Goal: Find specific page/section: Find specific page/section

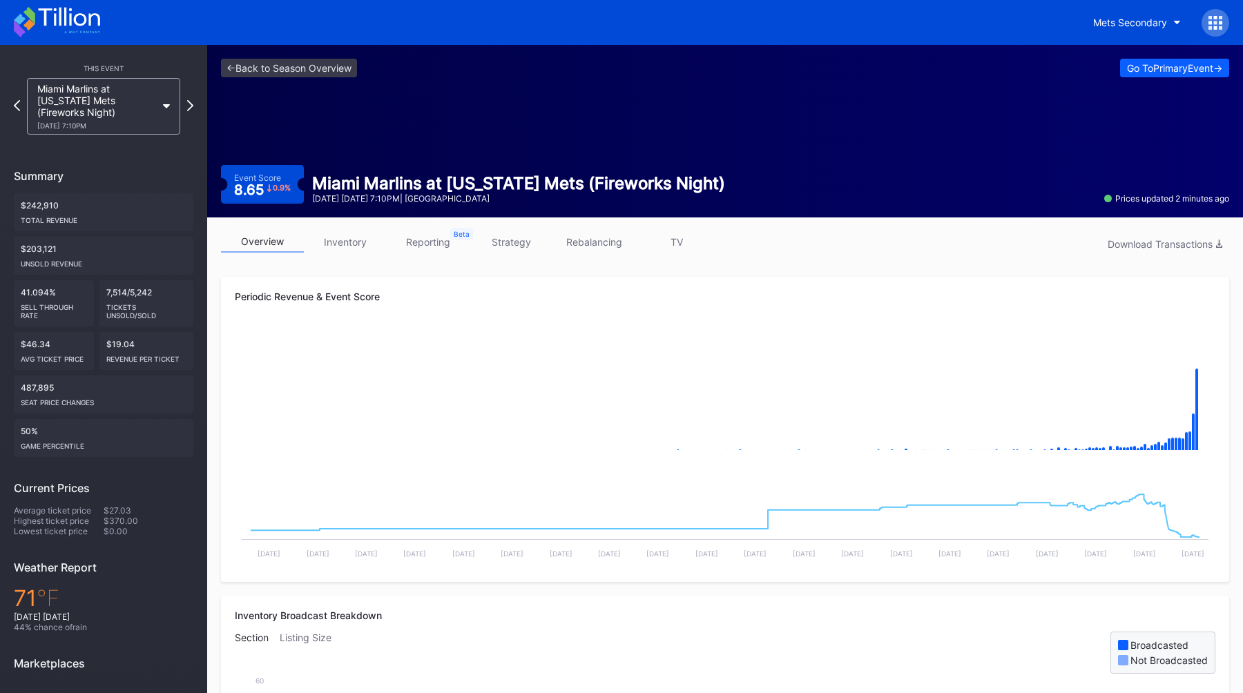
click at [126, 86] on div "Miami Marlins at [US_STATE] Mets (Fireworks Night) [DATE] 7:10PM" at bounding box center [96, 106] width 119 height 47
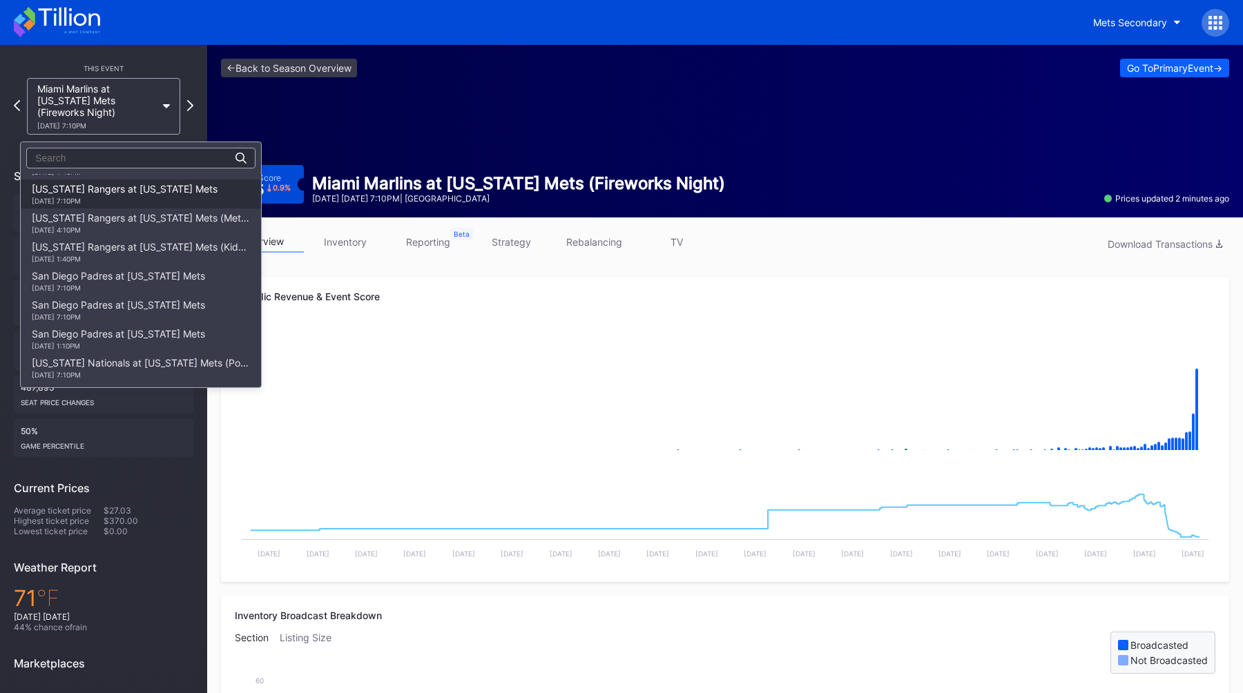
scroll to position [2036, 0]
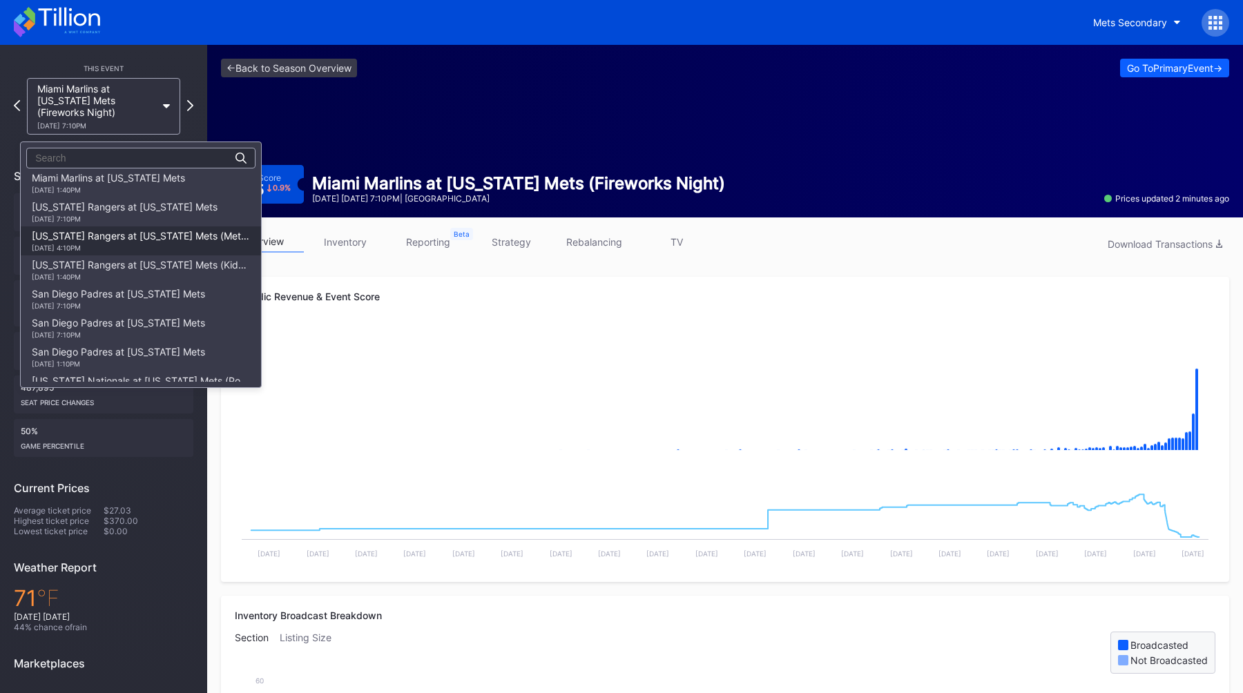
click at [151, 227] on div "[US_STATE] Rangers at [US_STATE] Mets (Mets Alumni Classic/Mrs. Met Taxicab [GE…" at bounding box center [141, 241] width 240 height 29
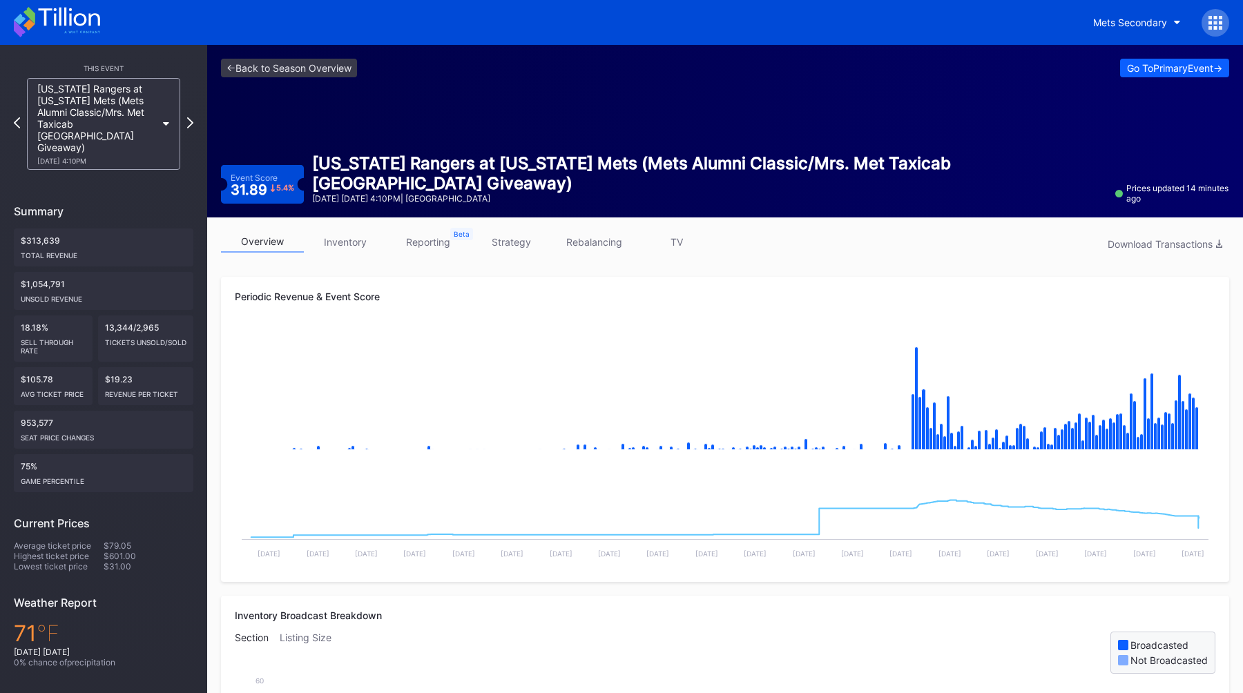
click at [847, 289] on div "Periodic Revenue & Event Score Created with Highcharts 11.2.0 Chart title Creat…" at bounding box center [725, 429] width 1008 height 305
click at [247, 65] on link "<- Back to Season Overview" at bounding box center [289, 68] width 136 height 19
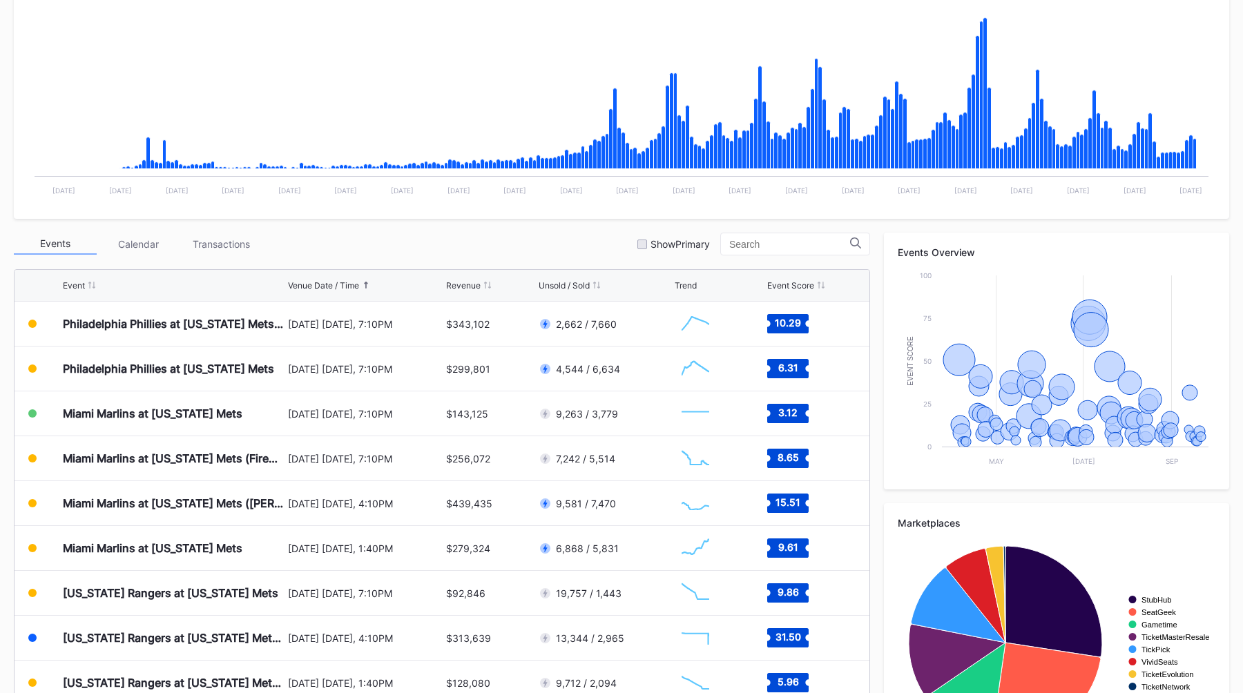
scroll to position [321, 0]
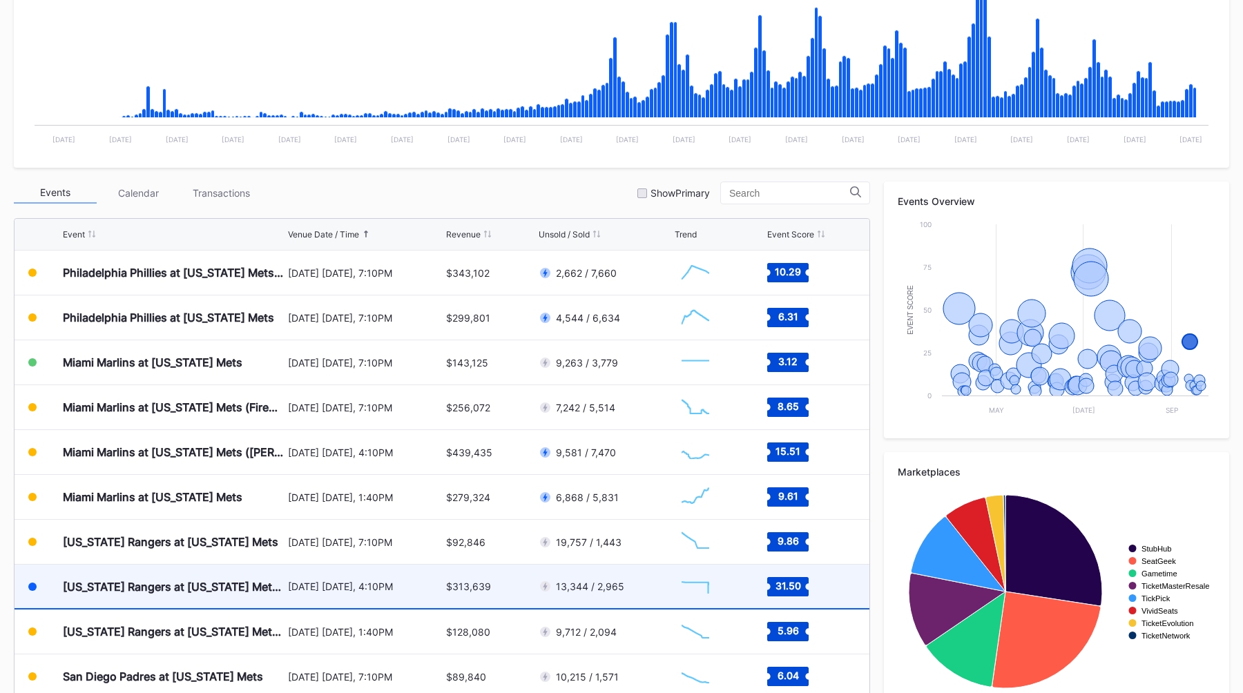
click at [311, 577] on div "[DATE] [DATE], 4:10PM" at bounding box center [365, 587] width 155 height 44
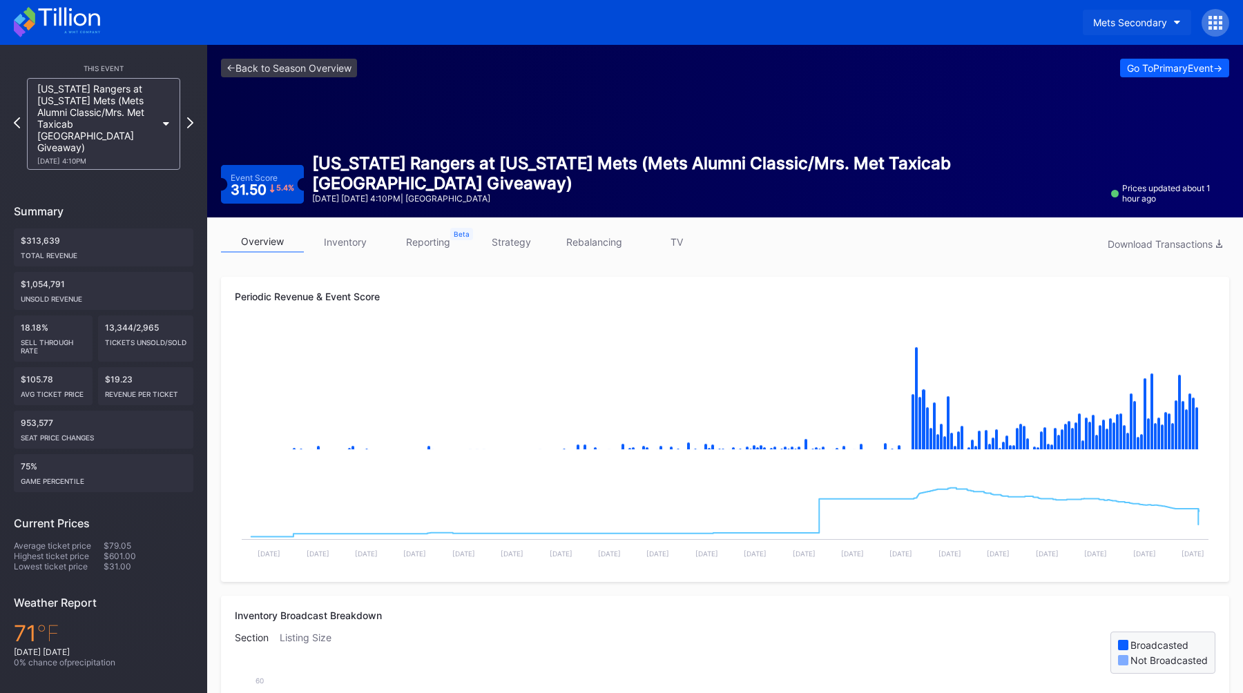
click at [1121, 25] on div "Mets Secondary" at bounding box center [1130, 23] width 74 height 12
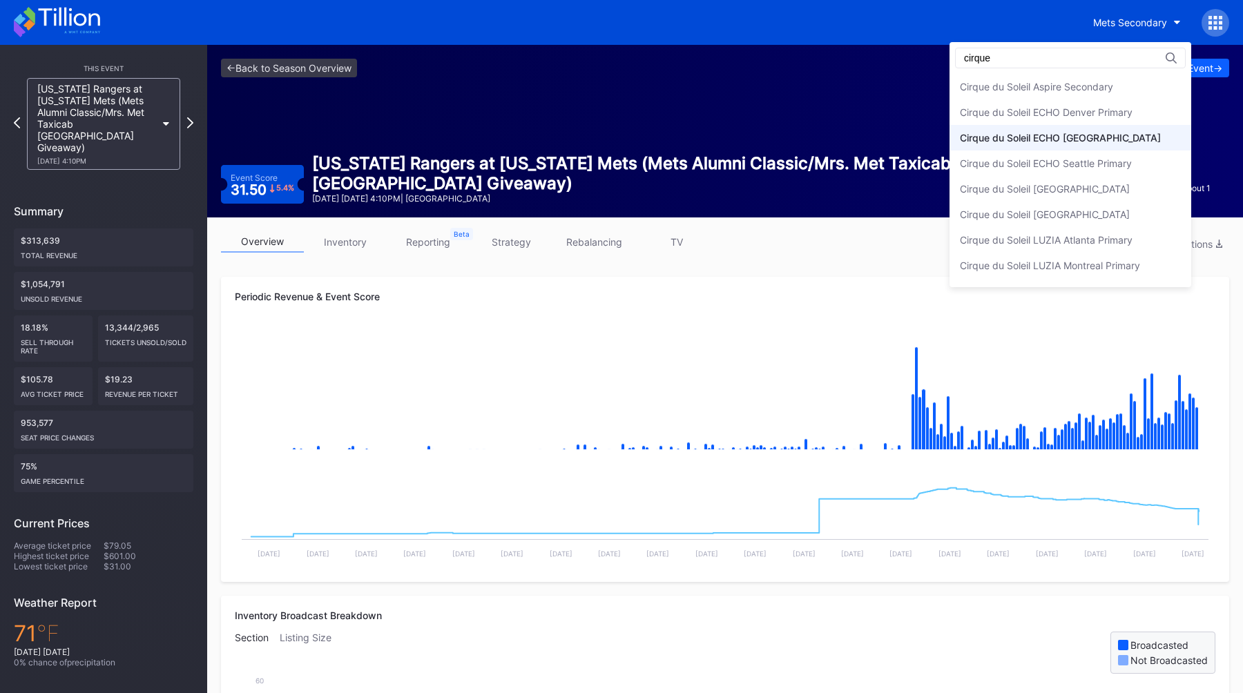
type input "cirque"
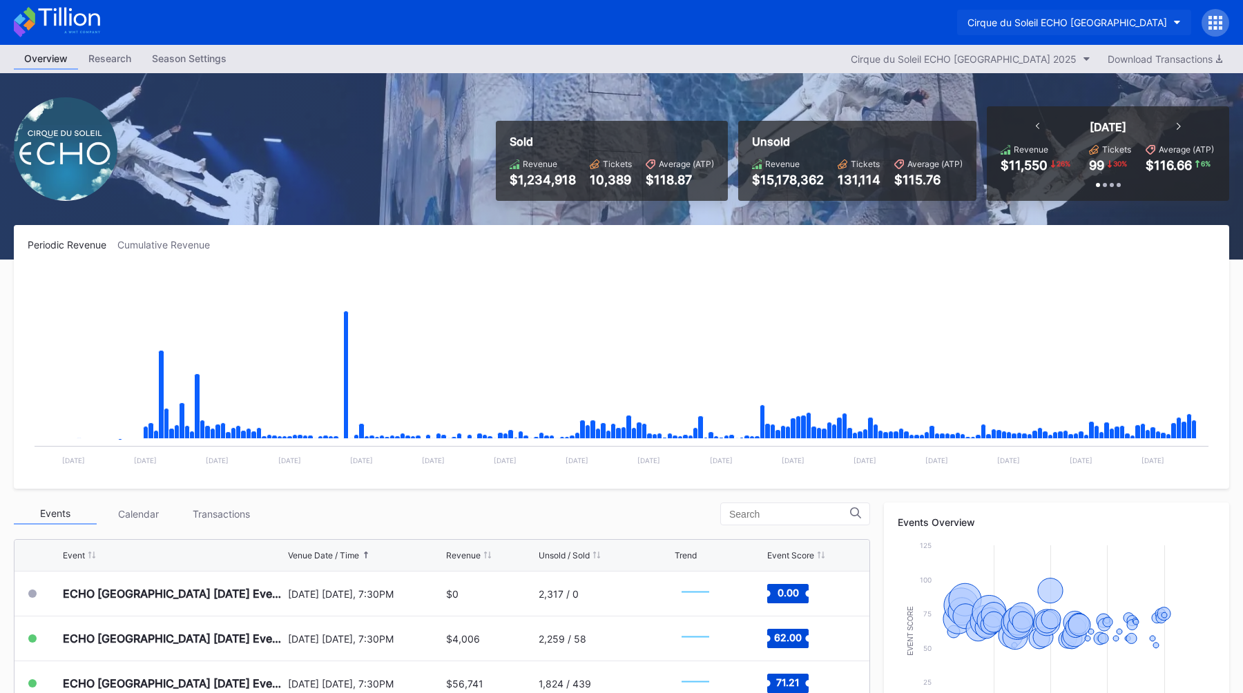
click at [1014, 24] on div "Cirque du Soleil ECHO [GEOGRAPHIC_DATA]" at bounding box center [1067, 23] width 200 height 12
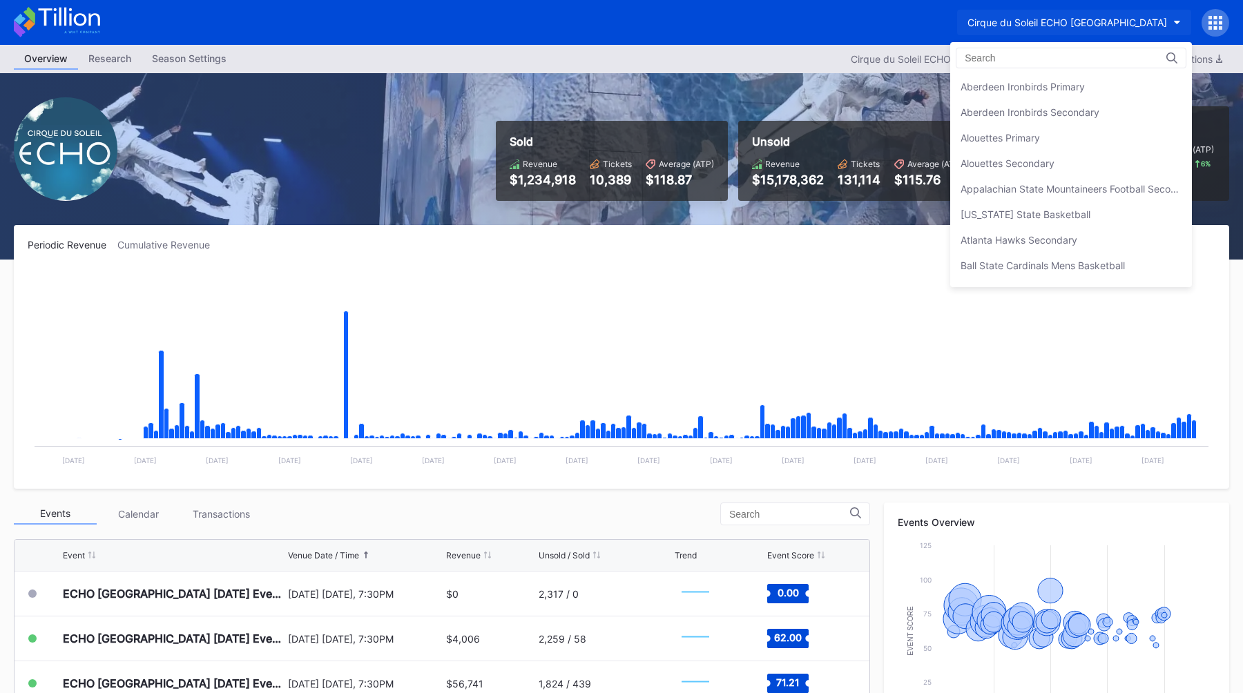
scroll to position [562, 0]
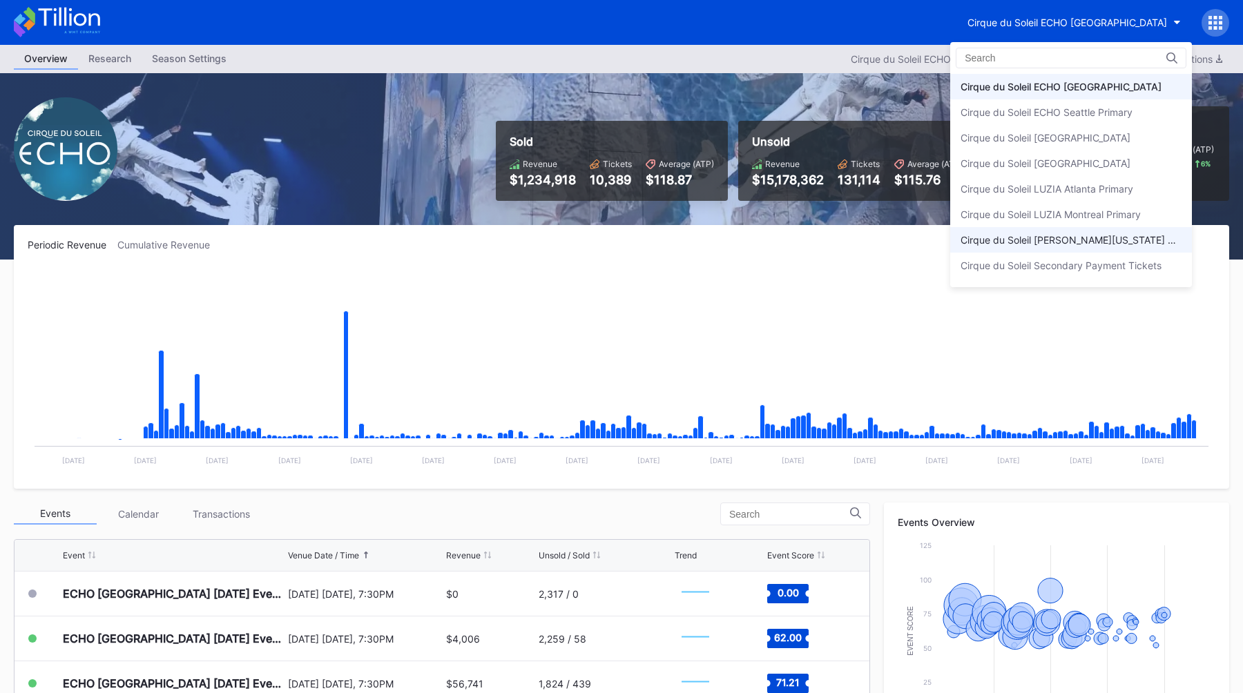
click at [1063, 231] on div "Cirque du Soleil [PERSON_NAME][US_STATE] Primary" at bounding box center [1071, 240] width 242 height 26
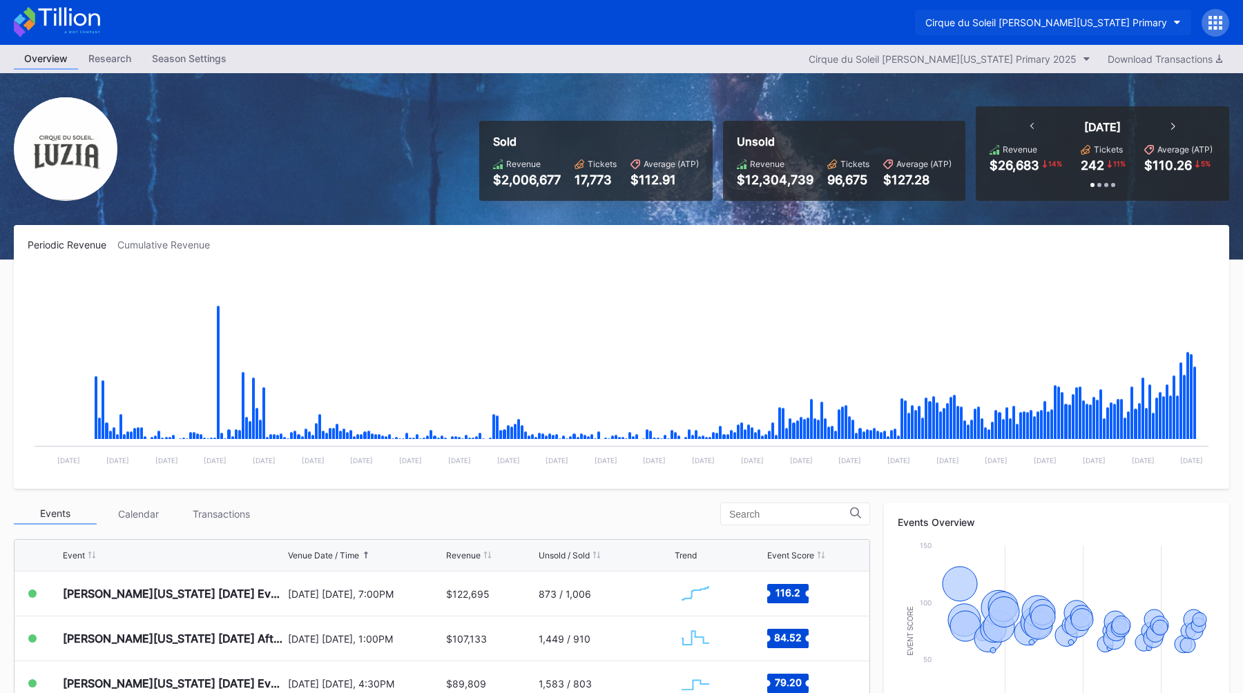
click at [1012, 23] on div "Cirque du Soleil [PERSON_NAME][US_STATE] Primary" at bounding box center [1046, 23] width 242 height 12
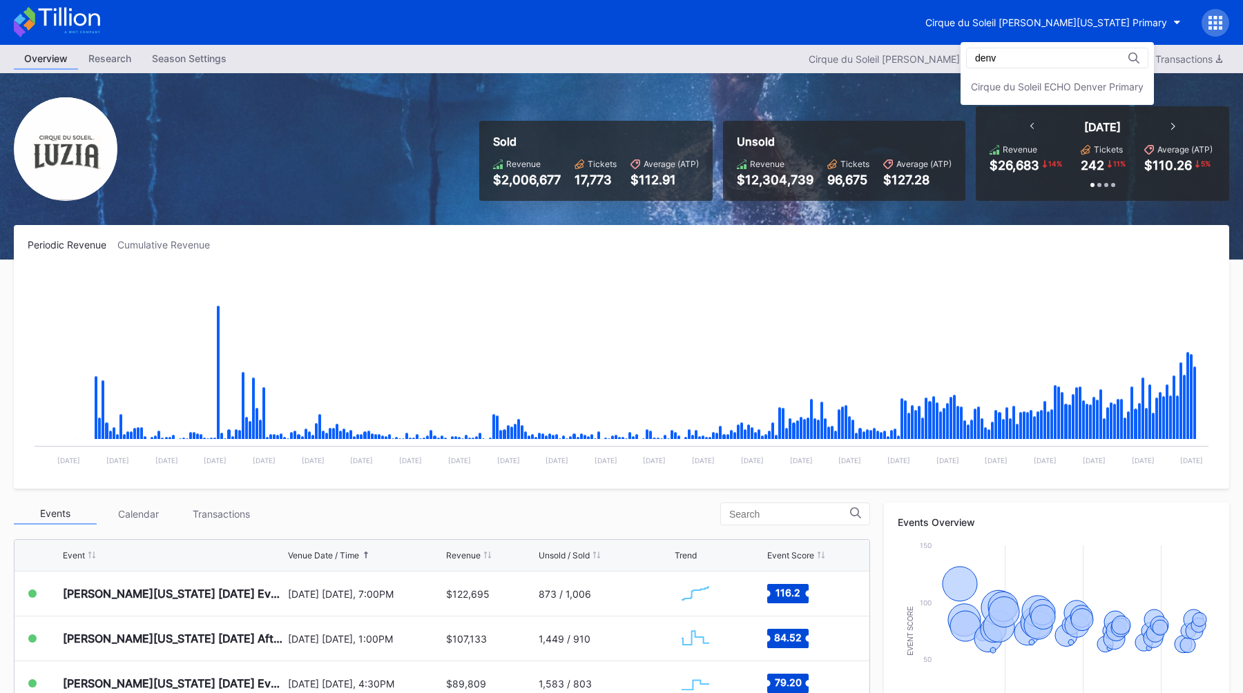
type input "denv"
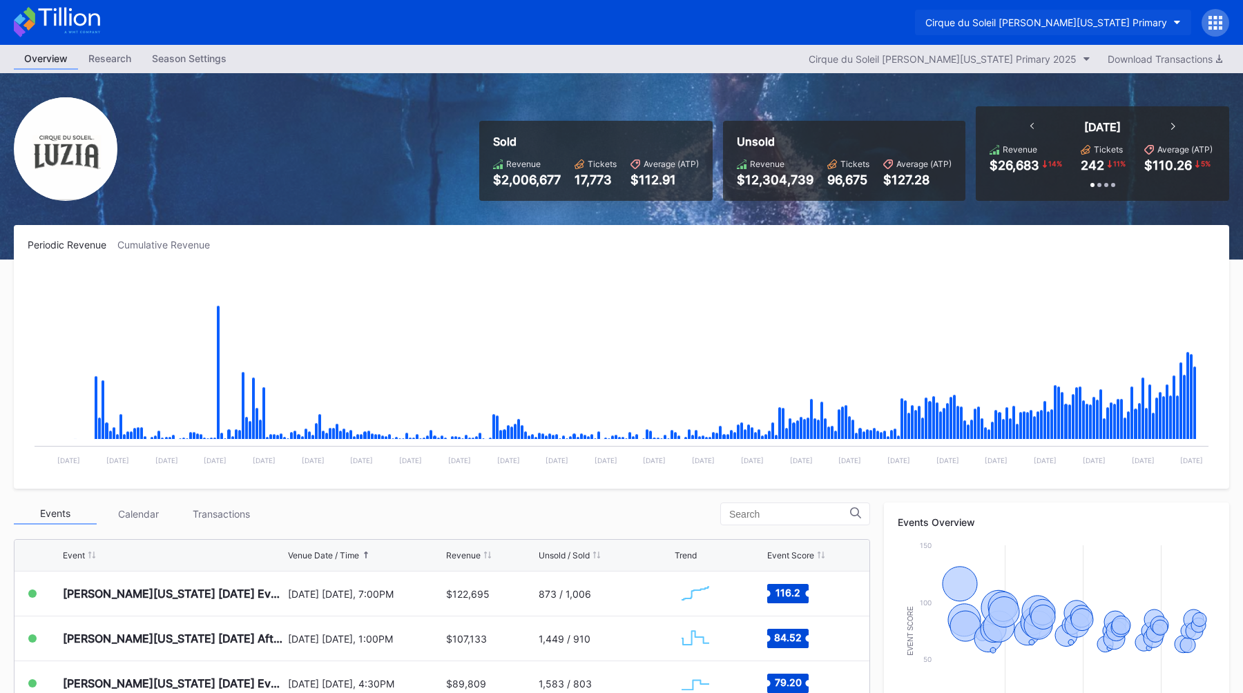
click at [1052, 17] on div "Cirque du Soleil [PERSON_NAME][US_STATE] Primary" at bounding box center [1046, 23] width 242 height 12
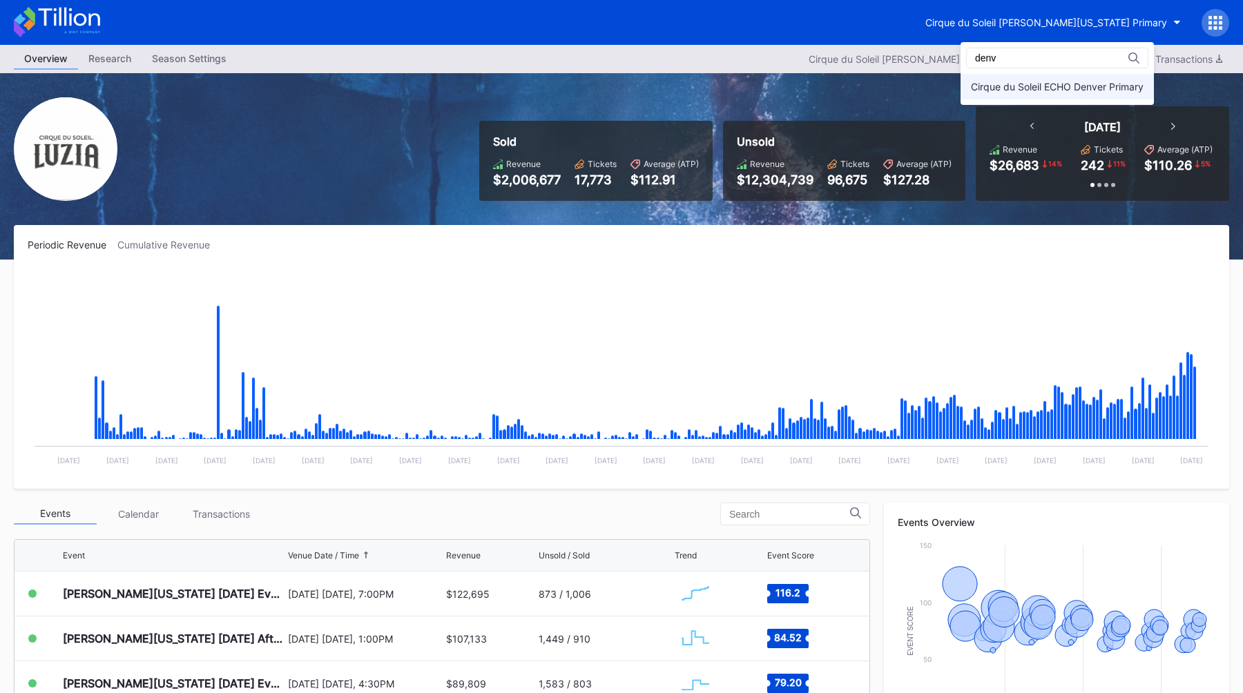
type input "denv"
click at [1059, 81] on div "Cirque du Soleil ECHO Denver Primary" at bounding box center [1057, 87] width 173 height 12
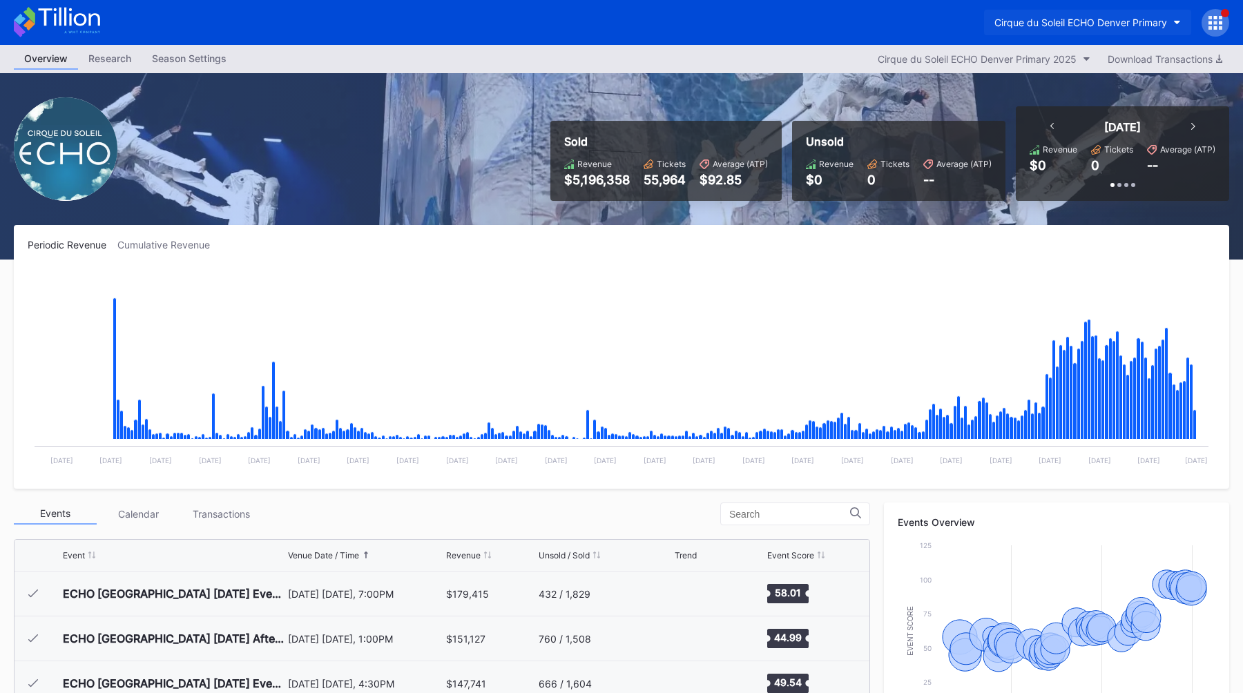
click at [1059, 24] on div "Cirque du Soleil ECHO Denver Primary" at bounding box center [1080, 23] width 173 height 12
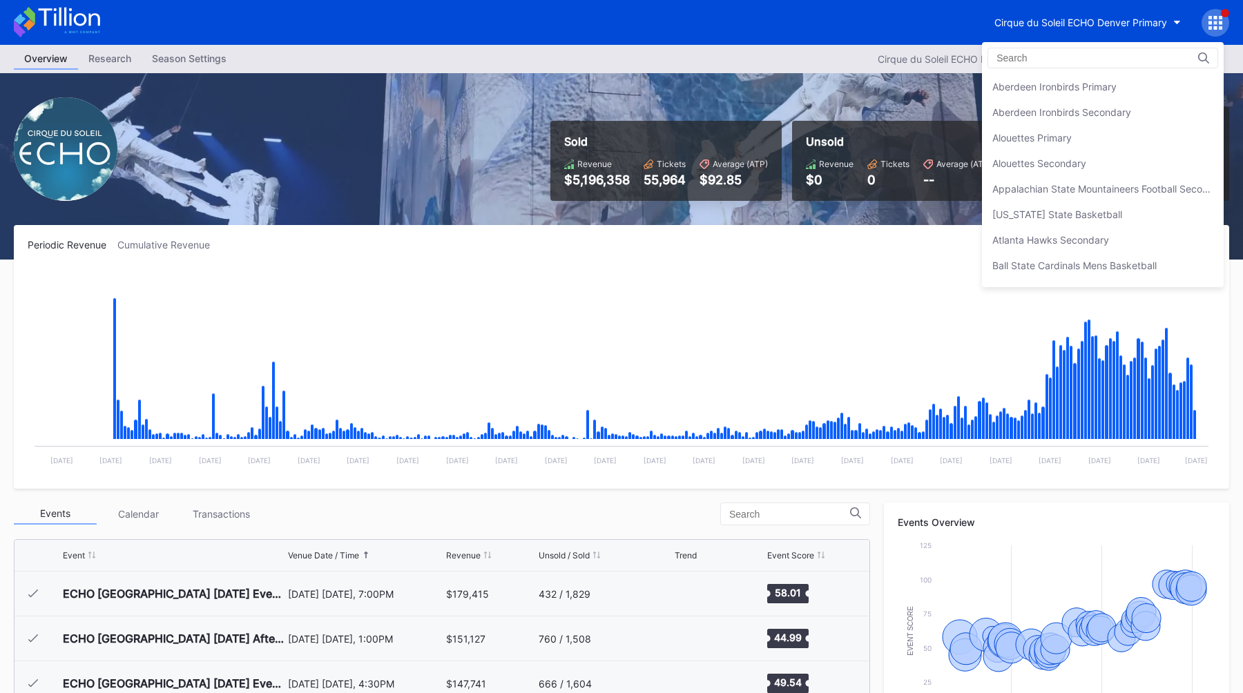
scroll to position [537, 0]
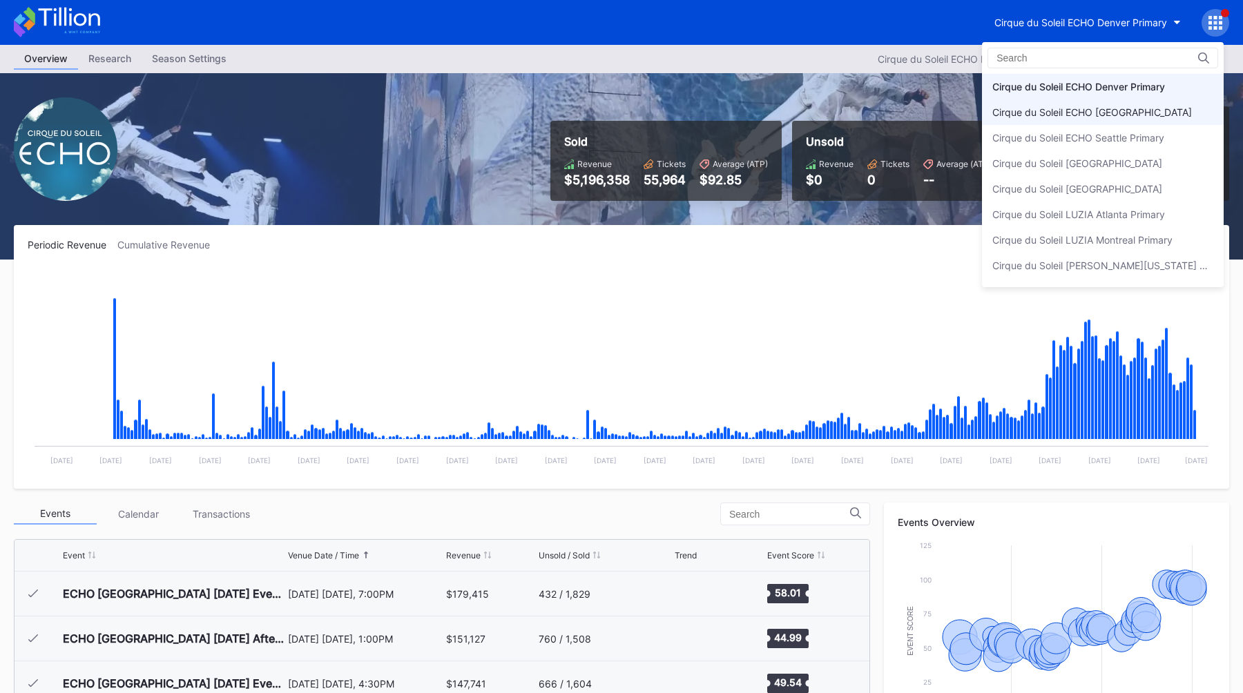
click at [1054, 116] on div "Cirque du Soleil ECHO [GEOGRAPHIC_DATA]" at bounding box center [1092, 112] width 200 height 12
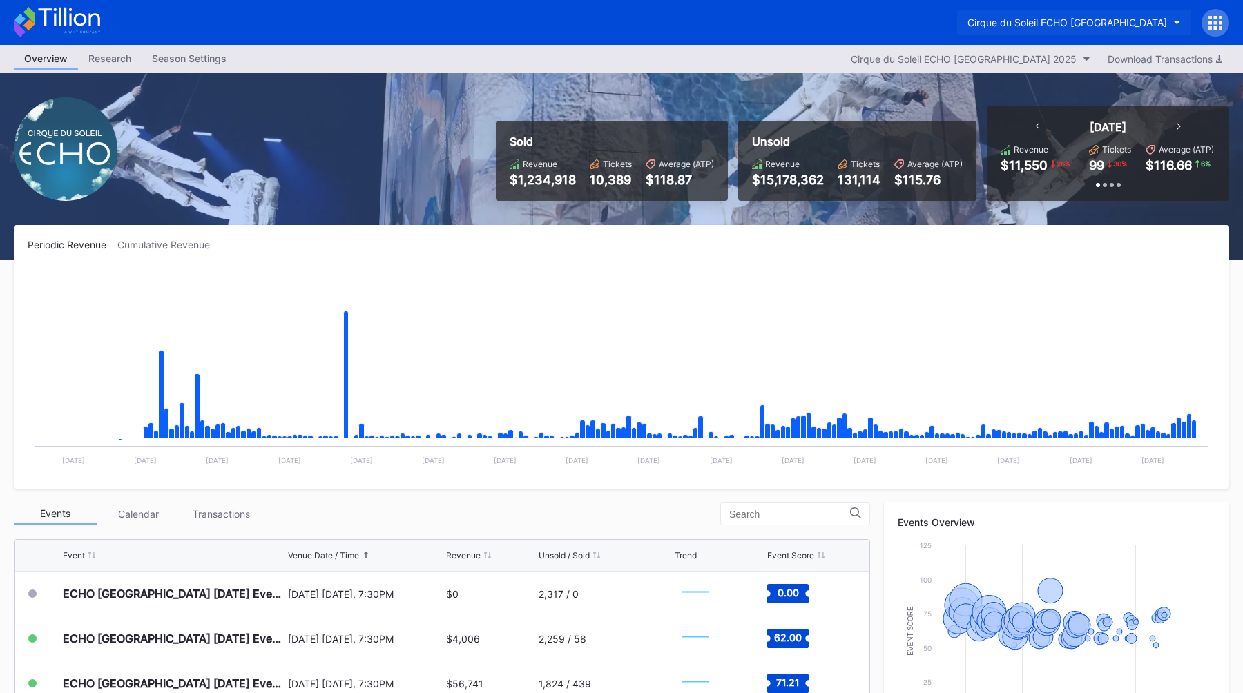
click at [1012, 23] on div "Cirque du Soleil ECHO [GEOGRAPHIC_DATA]" at bounding box center [1067, 23] width 200 height 12
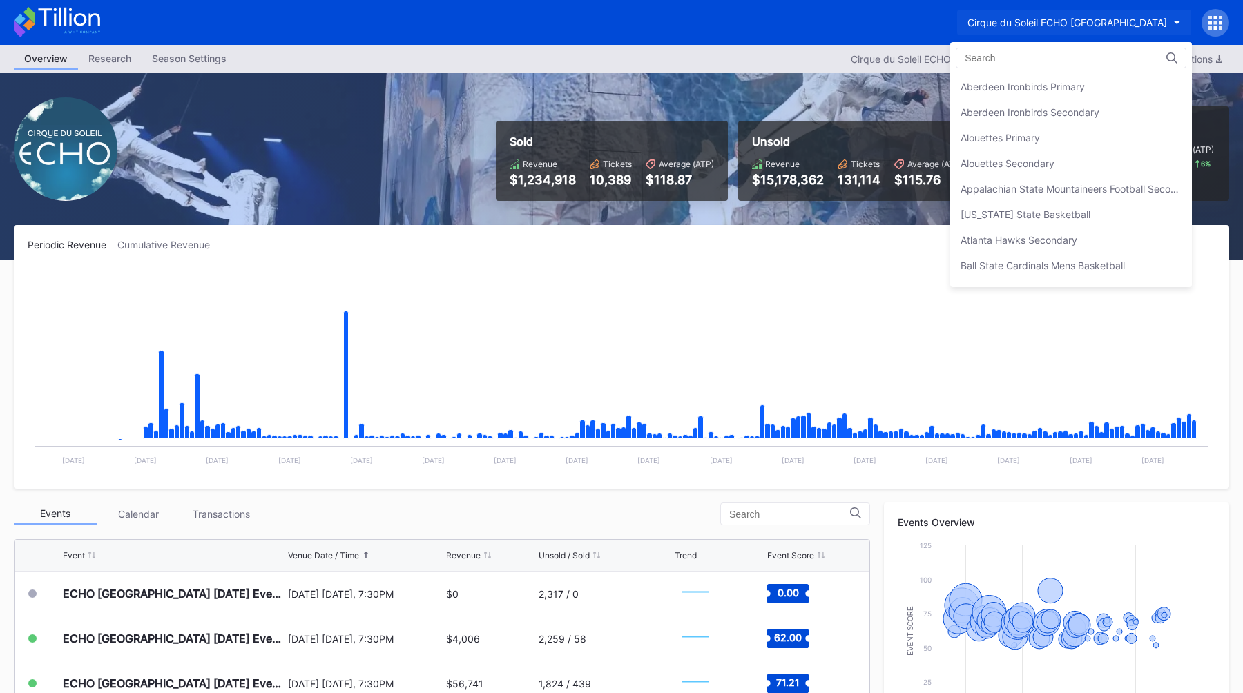
scroll to position [562, 0]
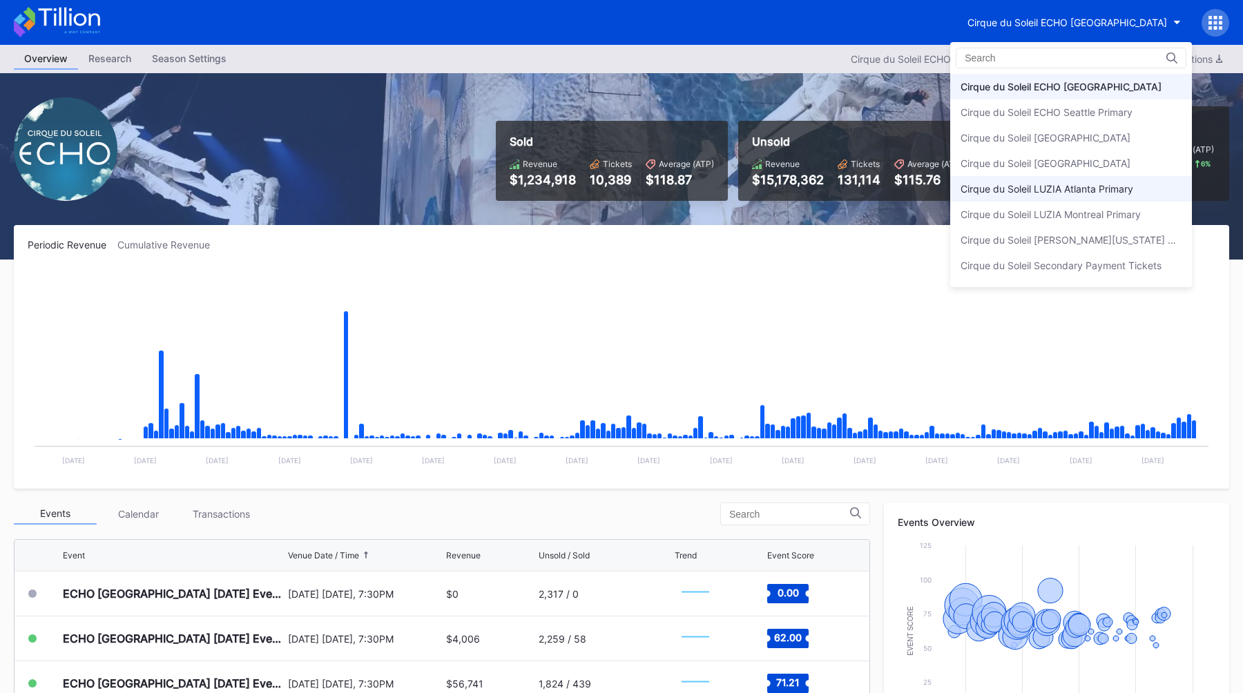
click at [1035, 192] on div "Cirque du Soleil LUZIA Atlanta Primary" at bounding box center [1047, 189] width 173 height 12
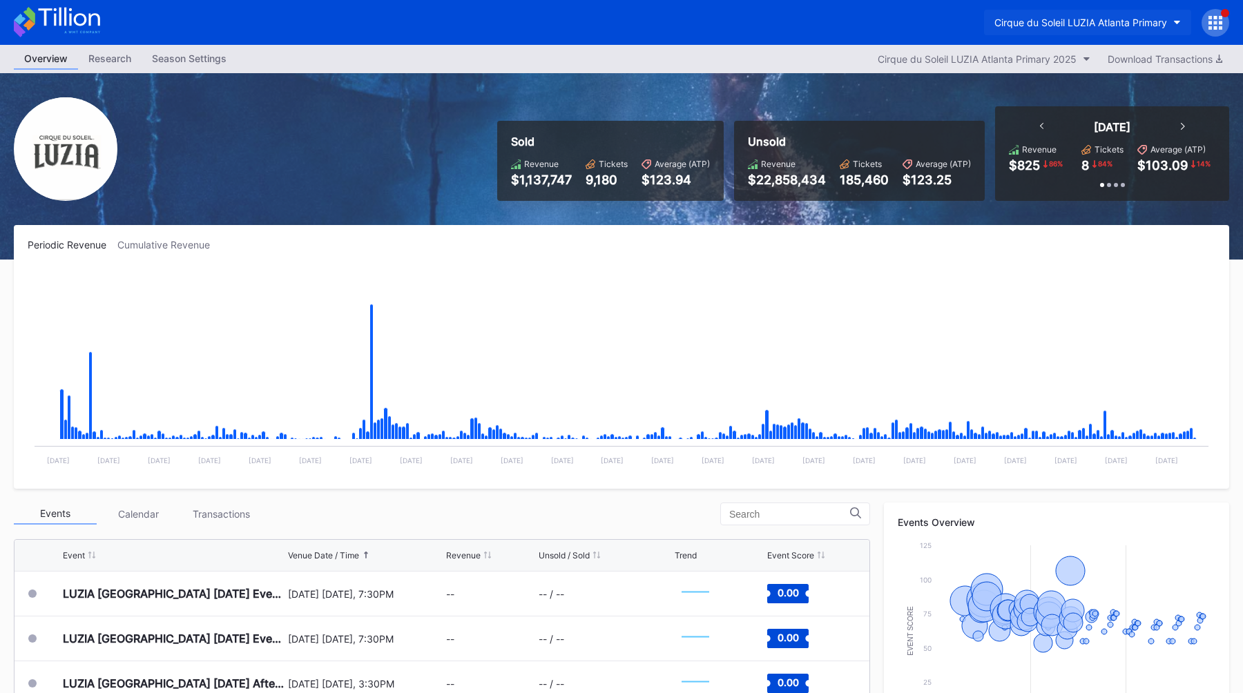
click at [1088, 22] on div "Cirque du Soleil LUZIA Atlanta Primary" at bounding box center [1080, 23] width 173 height 12
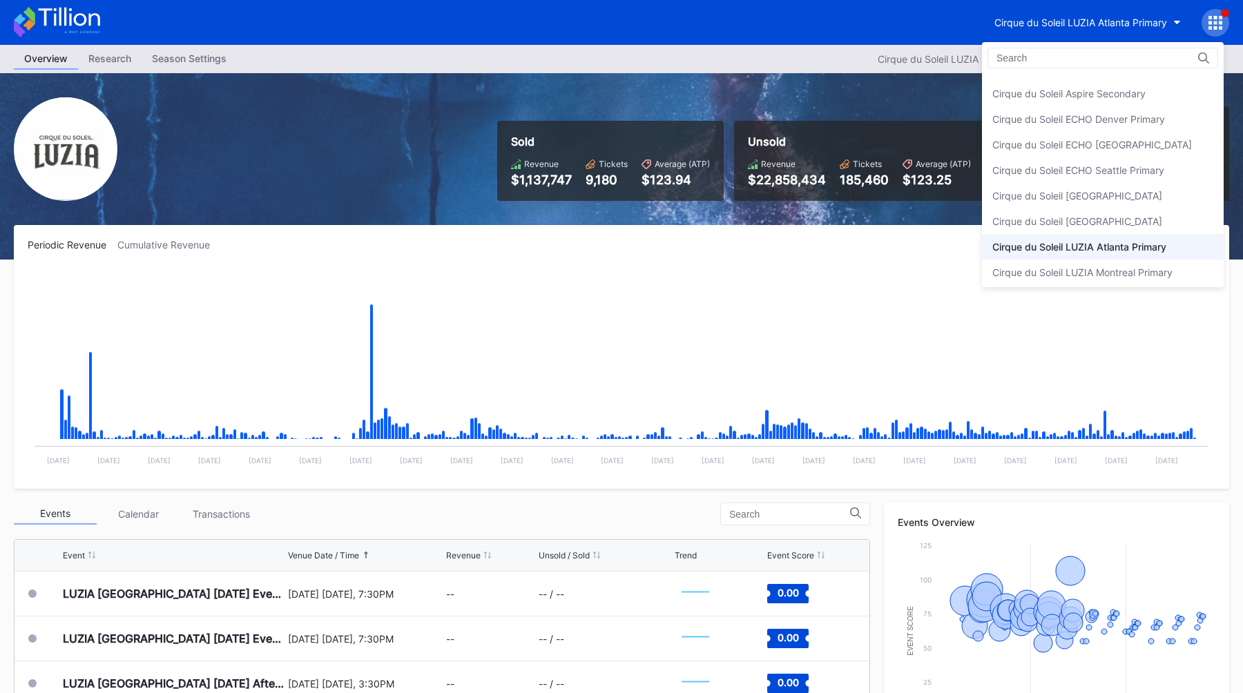
scroll to position [496, 0]
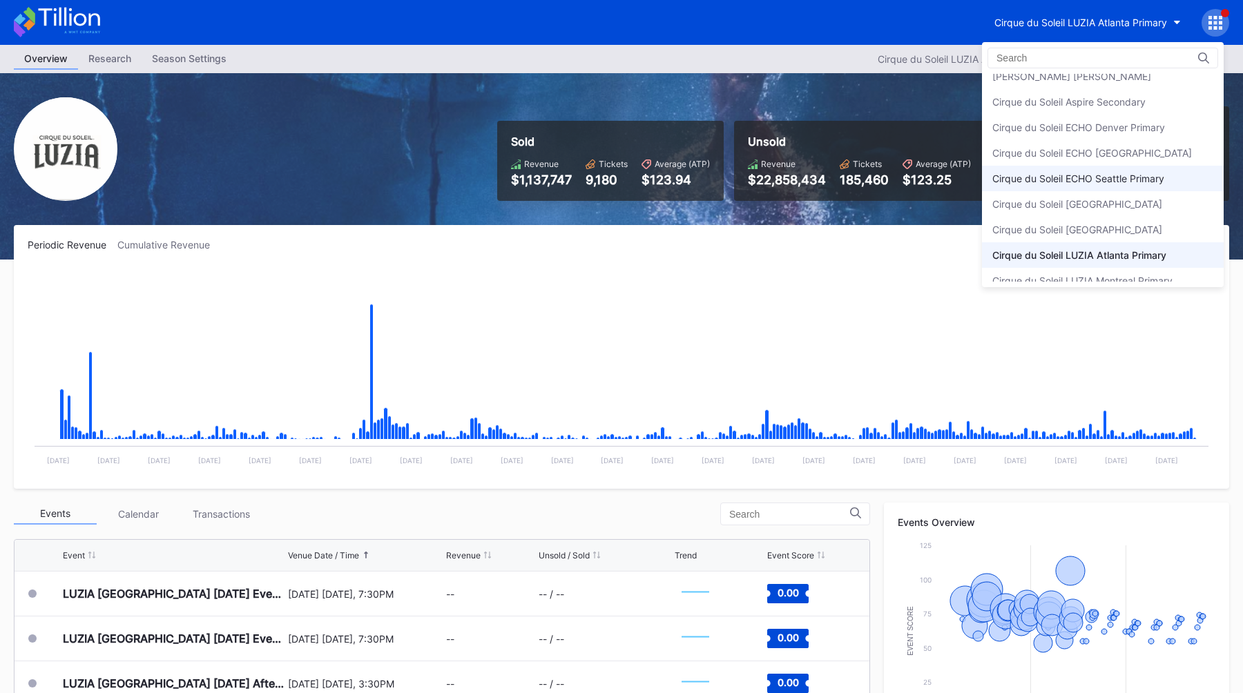
click at [1099, 175] on div "Cirque du Soleil ECHO Seattle Primary" at bounding box center [1078, 179] width 172 height 12
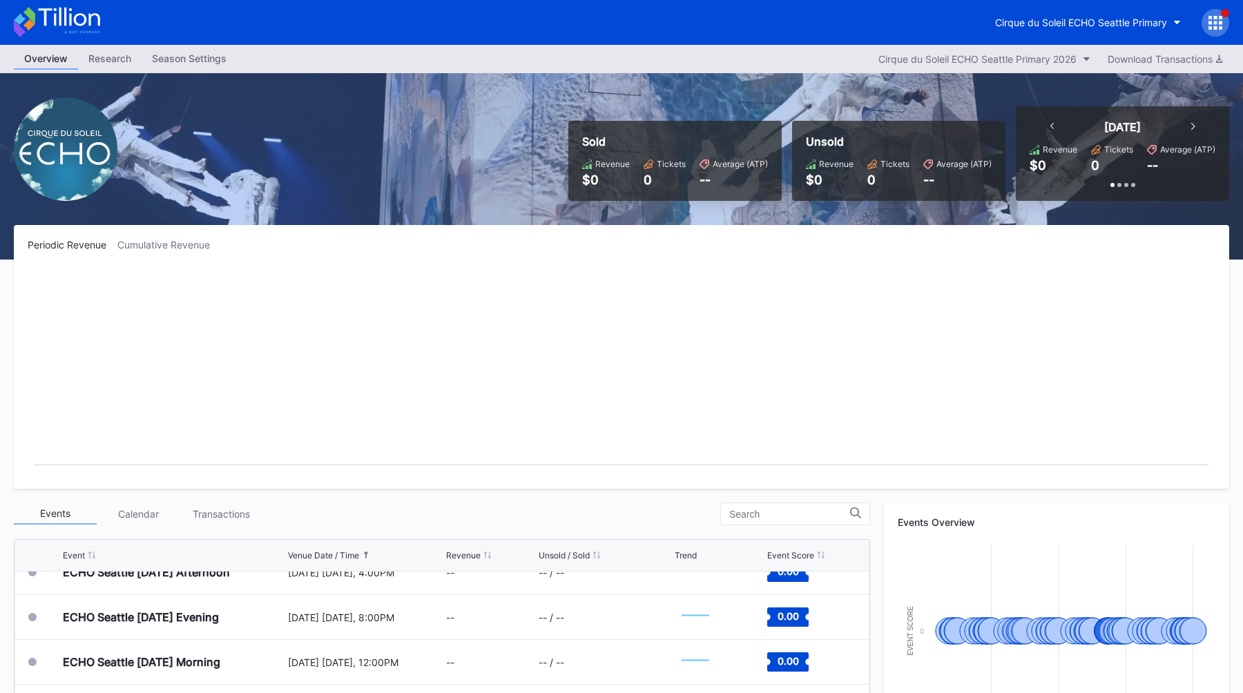
scroll to position [712, 0]
